Goal: Task Accomplishment & Management: Manage account settings

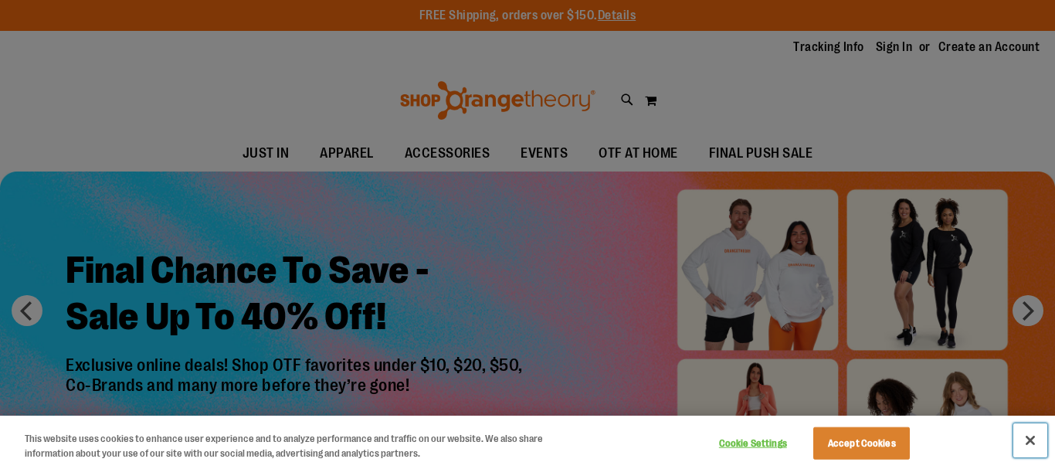
click at [1024, 445] on button "Close" at bounding box center [1030, 440] width 34 height 34
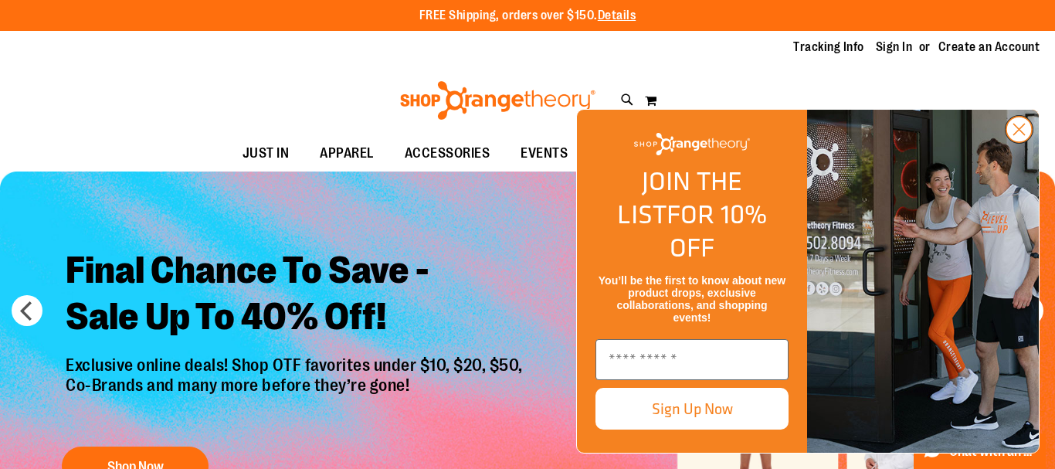
click at [1015, 142] on circle "Close dialog" at bounding box center [1018, 129] width 25 height 25
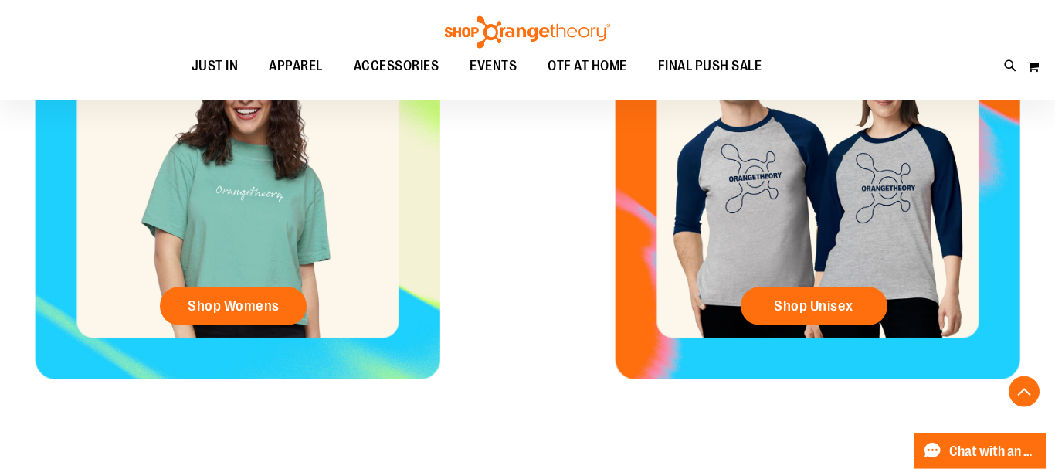
scroll to position [708, 0]
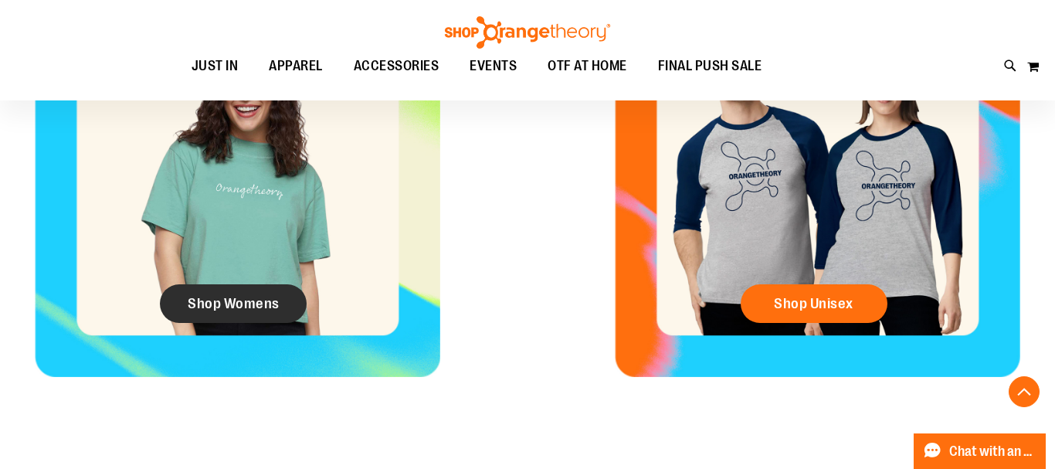
click at [263, 307] on span "Shop Womens" at bounding box center [234, 303] width 92 height 17
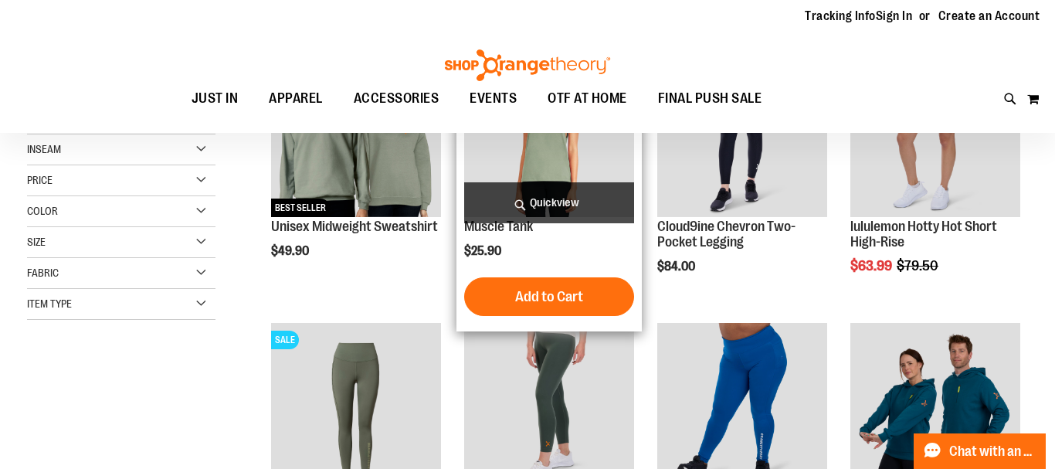
scroll to position [254, 0]
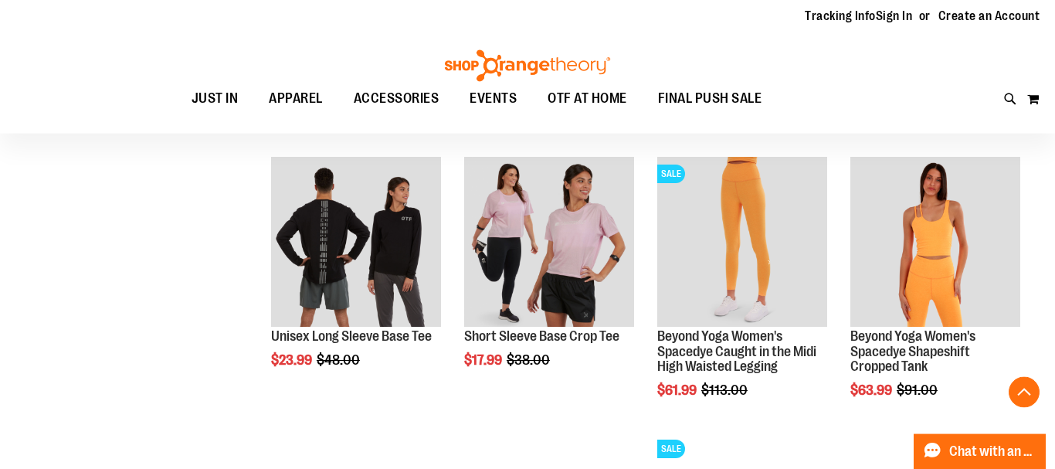
scroll to position [1120, 0]
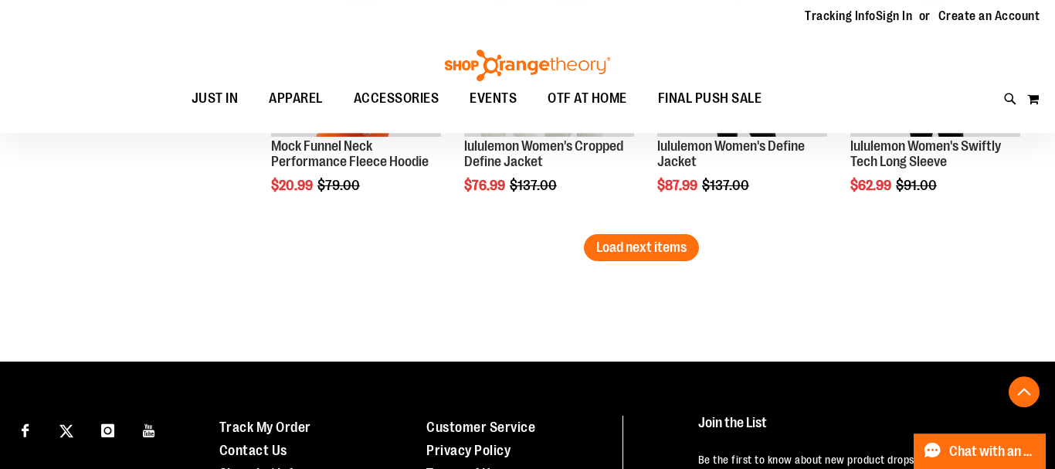
scroll to position [2380, 0]
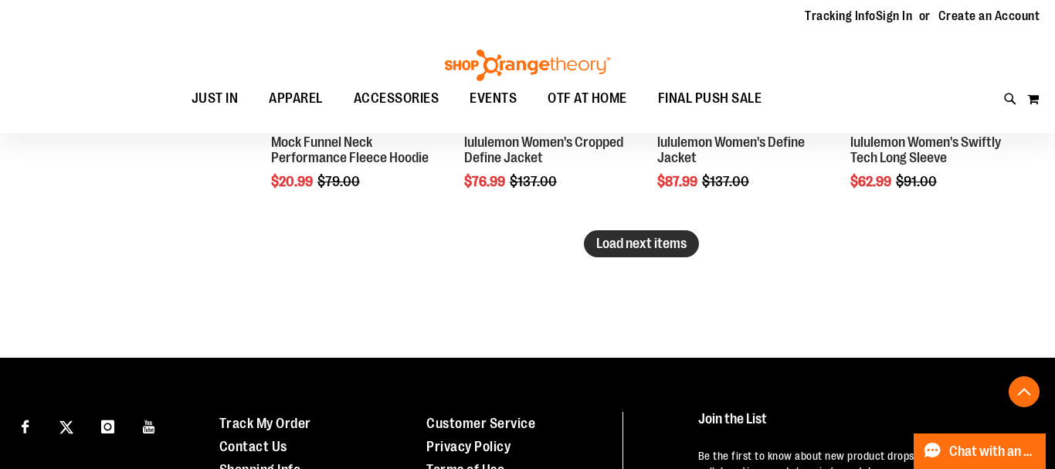
click at [646, 240] on span "Load next items" at bounding box center [641, 242] width 90 height 15
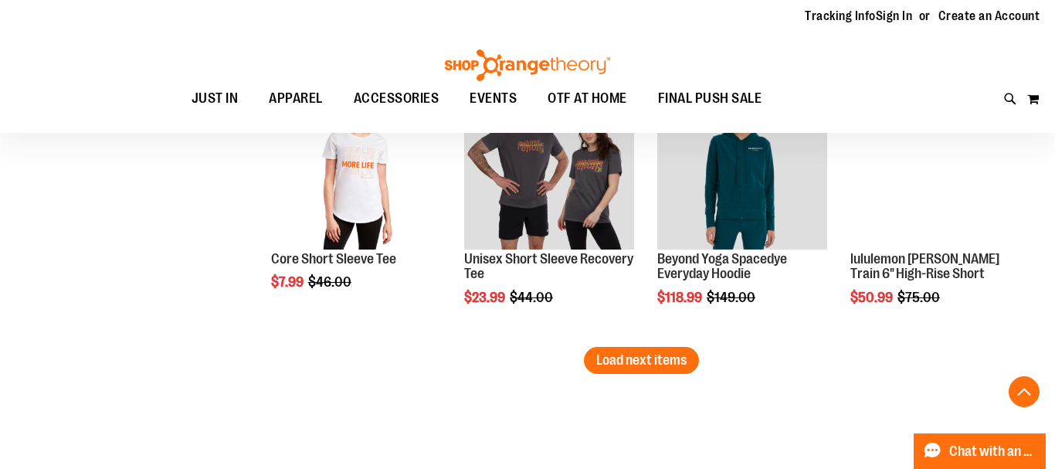
scroll to position [3247, 0]
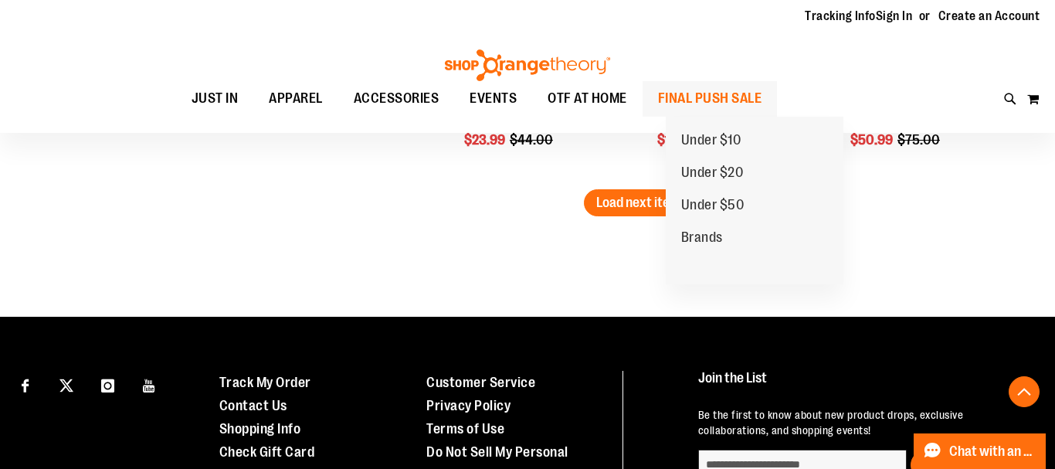
click at [747, 97] on span "FINAL PUSH SALE" at bounding box center [710, 98] width 104 height 35
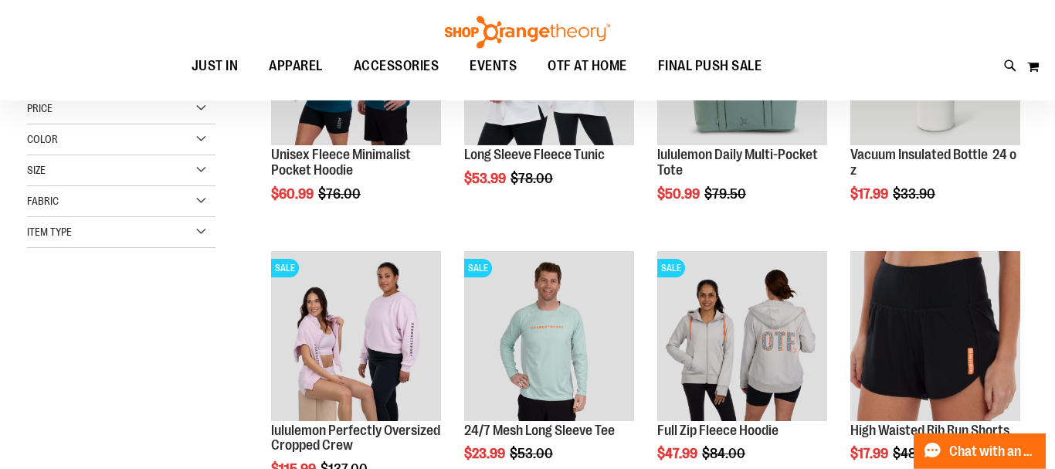
scroll to position [301, 0]
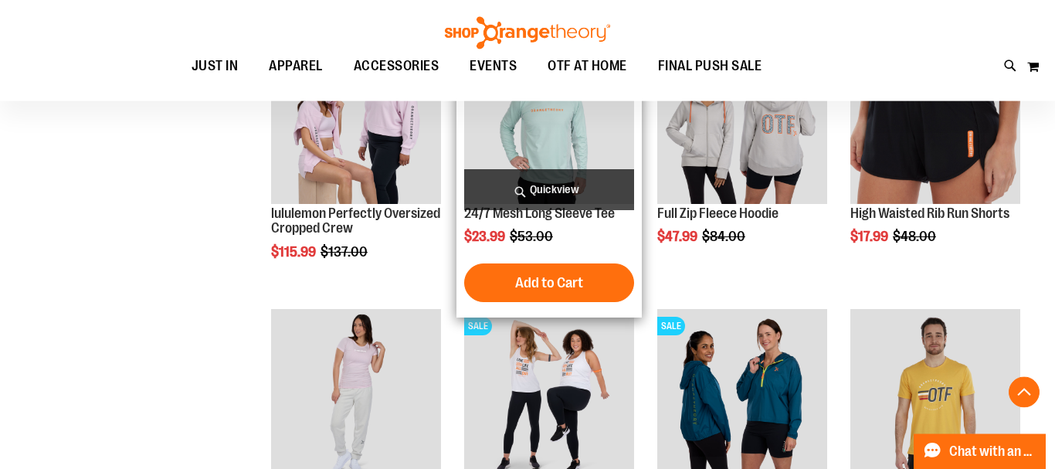
scroll to position [380, 0]
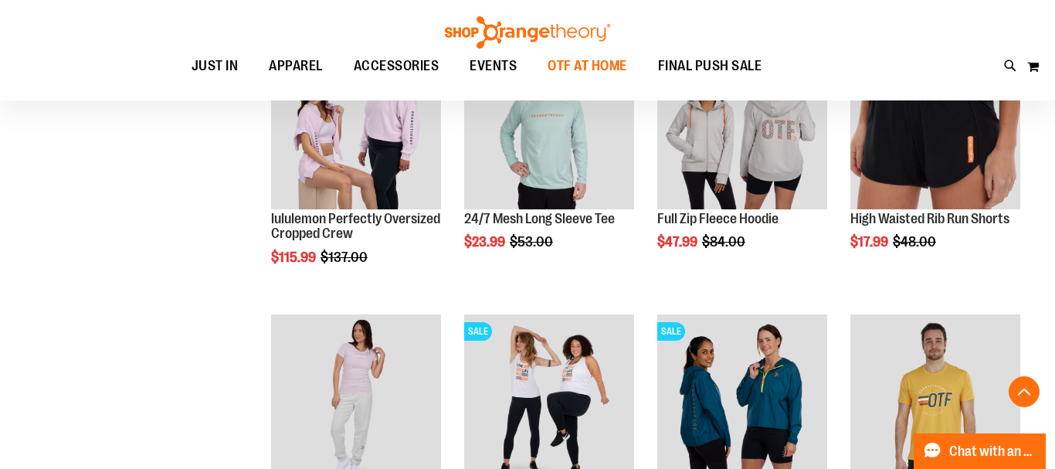
click at [618, 67] on span "OTF AT HOME" at bounding box center [587, 66] width 80 height 35
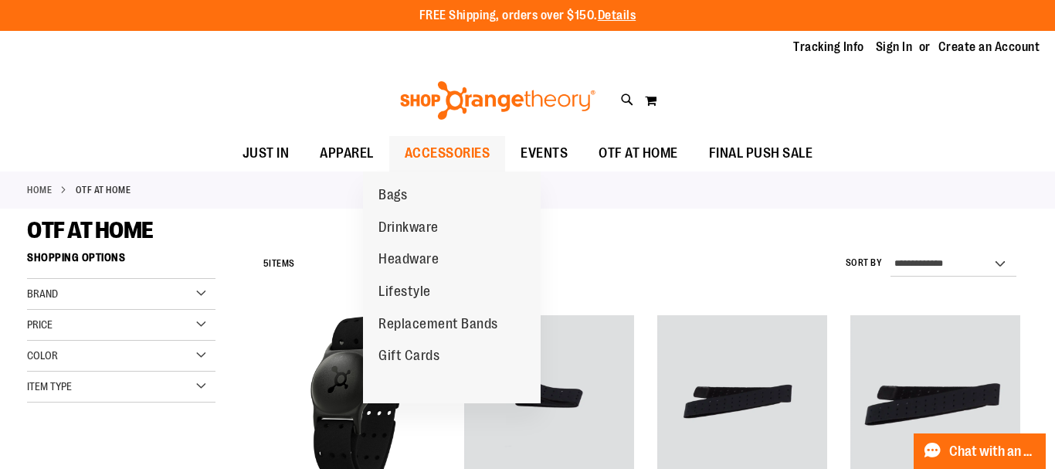
click at [435, 151] on span "ACCESSORIES" at bounding box center [448, 153] width 86 height 35
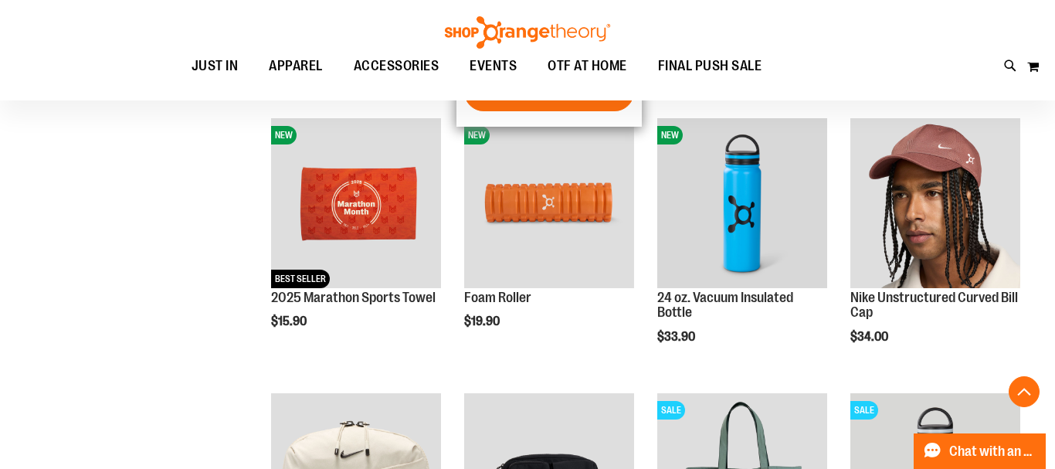
scroll to position [380, 0]
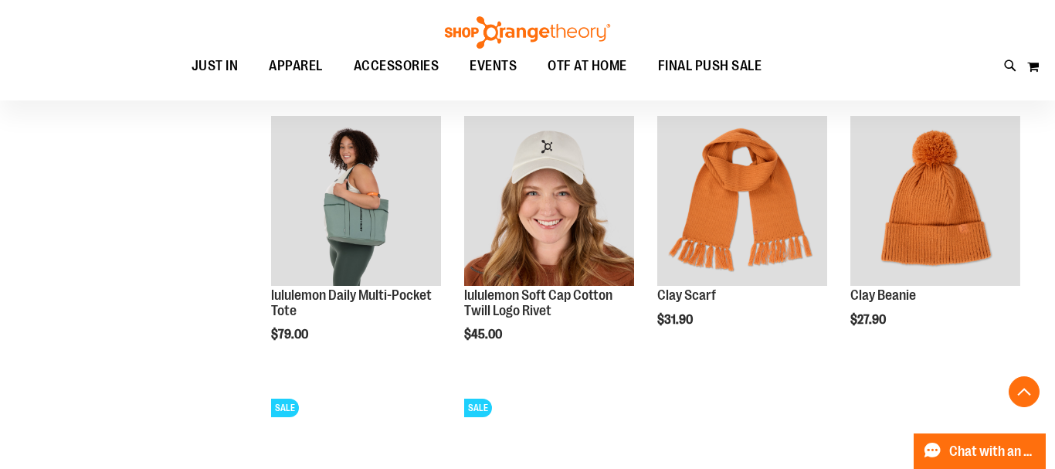
scroll to position [1167, 0]
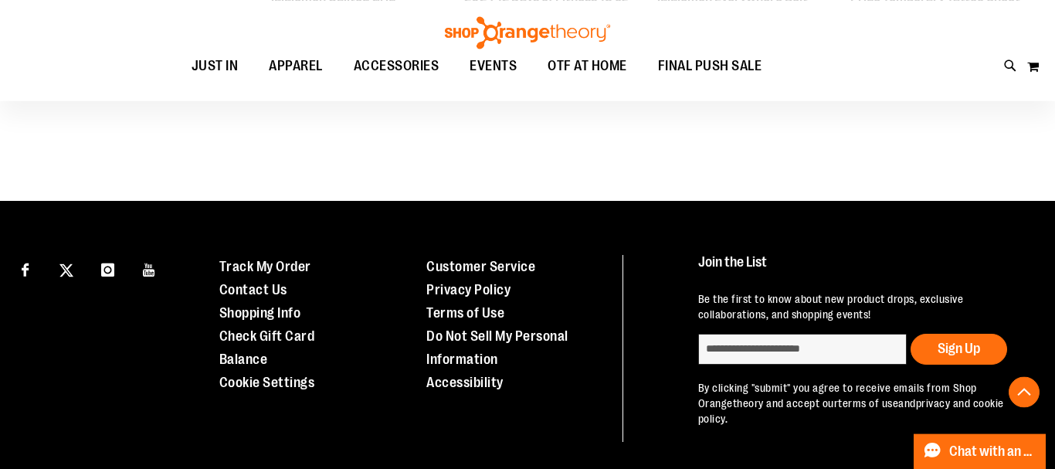
scroll to position [1719, 0]
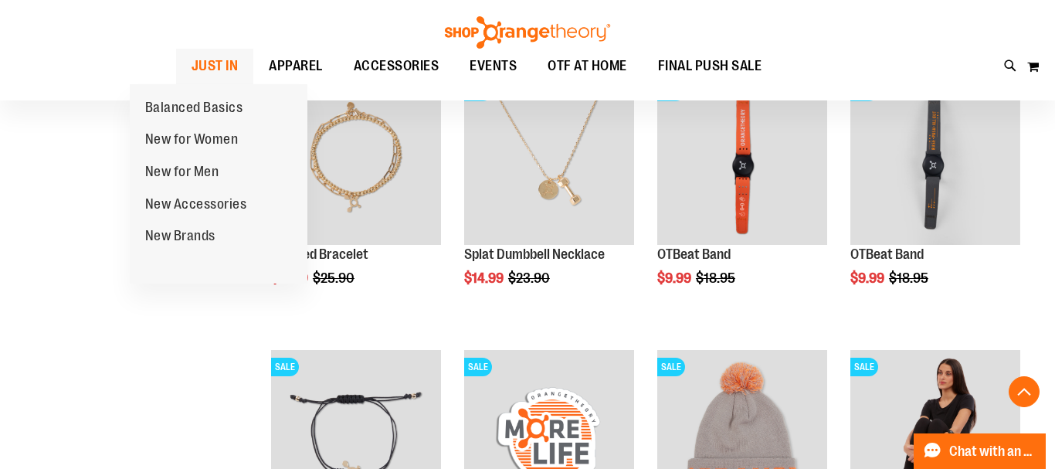
click at [191, 65] on span "JUST IN" at bounding box center [214, 66] width 47 height 35
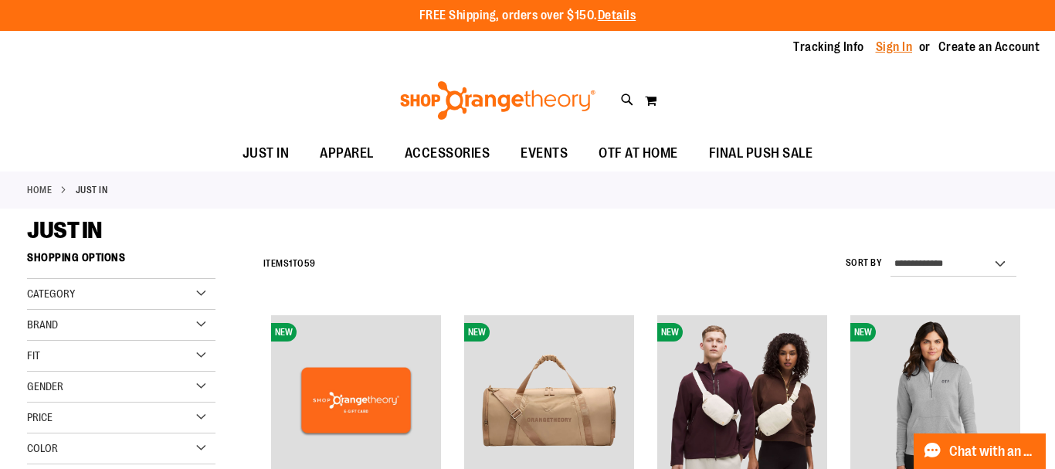
click at [876, 49] on link "Sign In" at bounding box center [894, 47] width 37 height 17
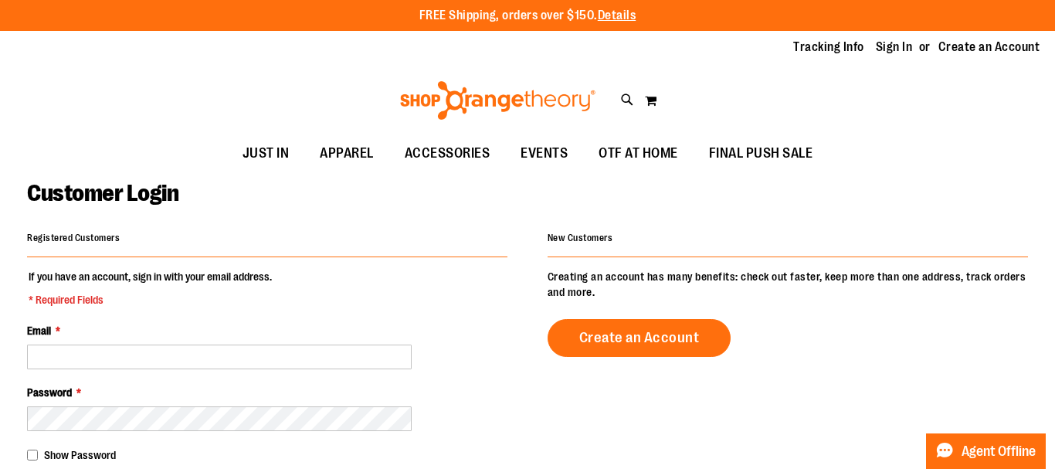
click at [130, 344] on div "Email *" at bounding box center [267, 346] width 480 height 46
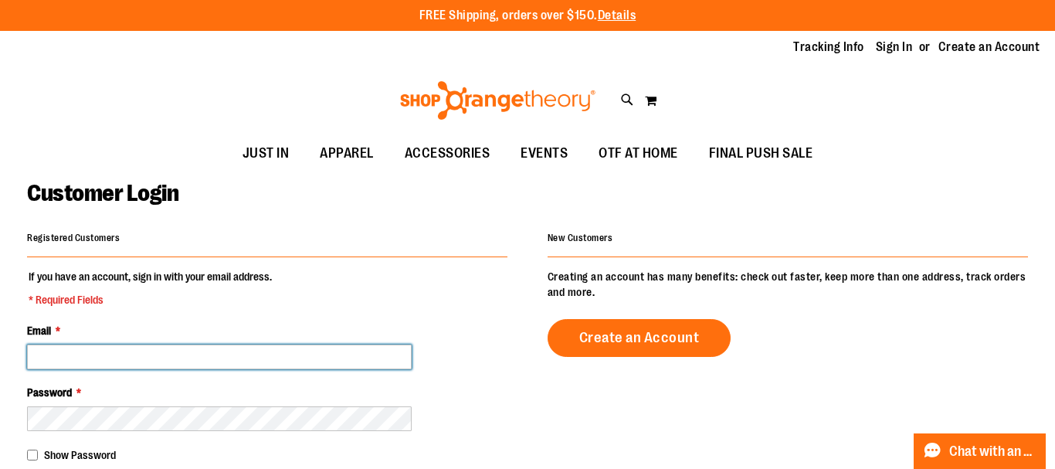
click at [121, 351] on input "Email *" at bounding box center [219, 356] width 385 height 25
type input "**********"
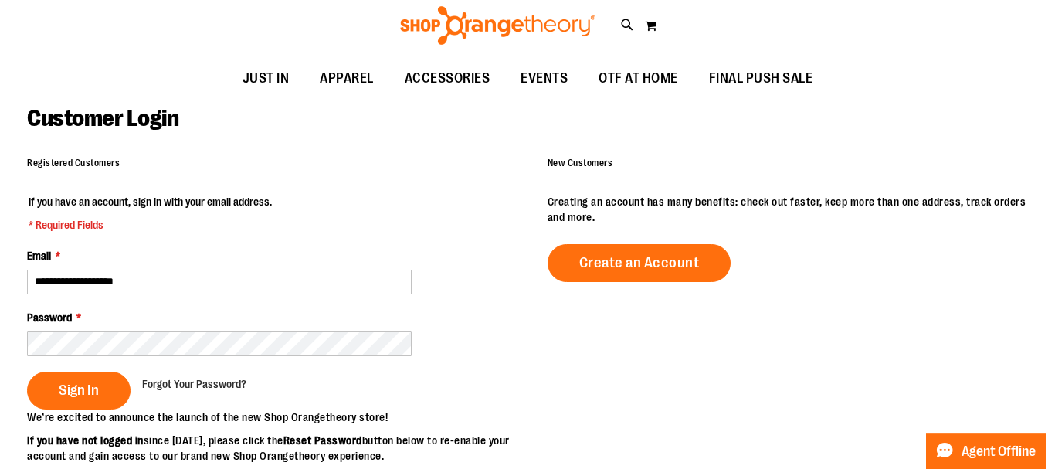
scroll to position [78, 0]
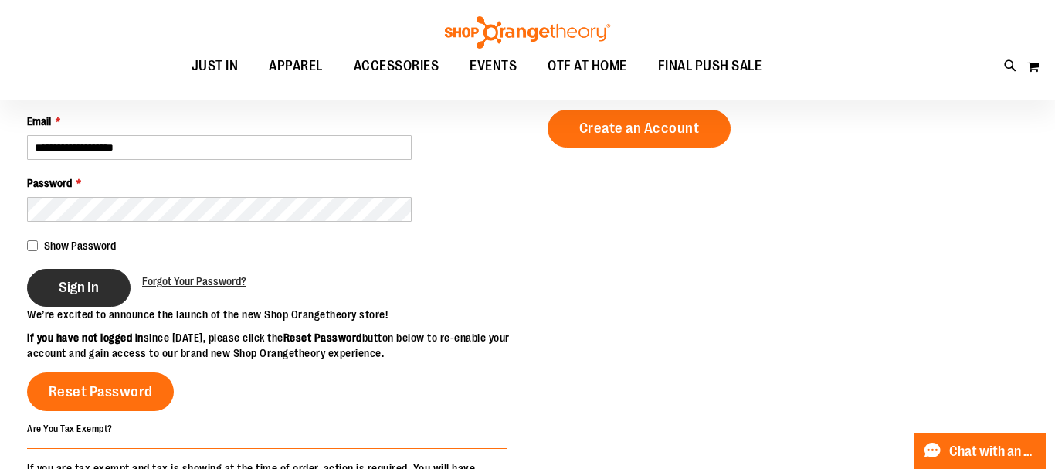
click at [99, 281] on span "Sign In" at bounding box center [79, 287] width 40 height 17
